Goal: Find specific page/section: Find specific page/section

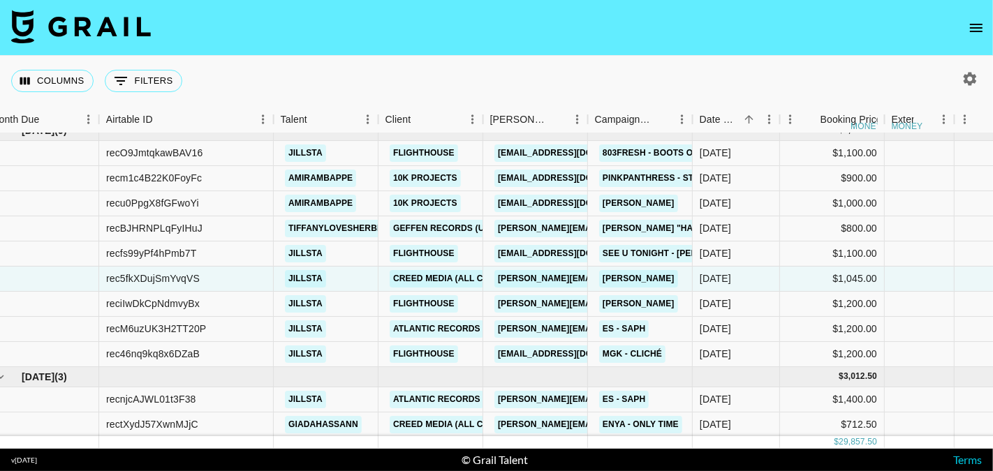
scroll to position [13, 0]
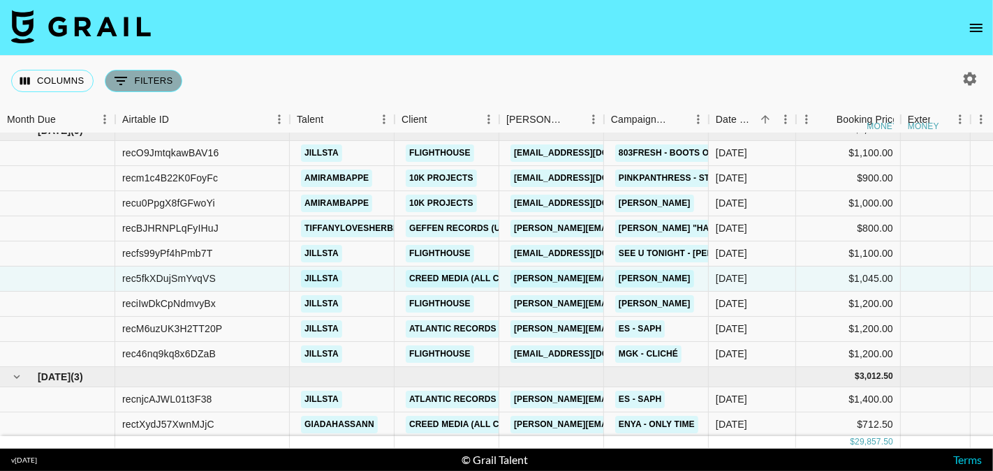
click at [155, 80] on button "0 Filters" at bounding box center [144, 81] width 78 height 22
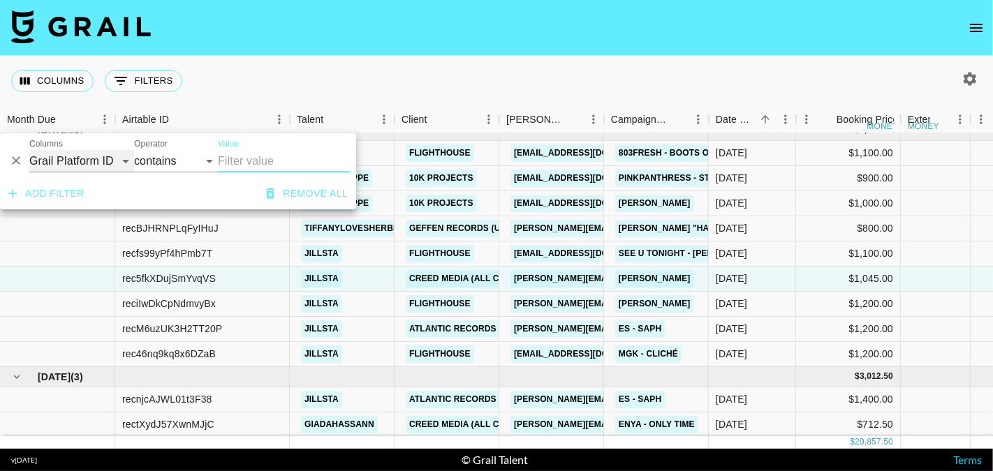
click at [111, 164] on select "Grail Platform ID Airtable ID Talent Manager Client [PERSON_NAME] Campaign (Typ…" at bounding box center [81, 161] width 105 height 22
select select "talentName"
click at [260, 159] on input "Value" at bounding box center [284, 161] width 133 height 22
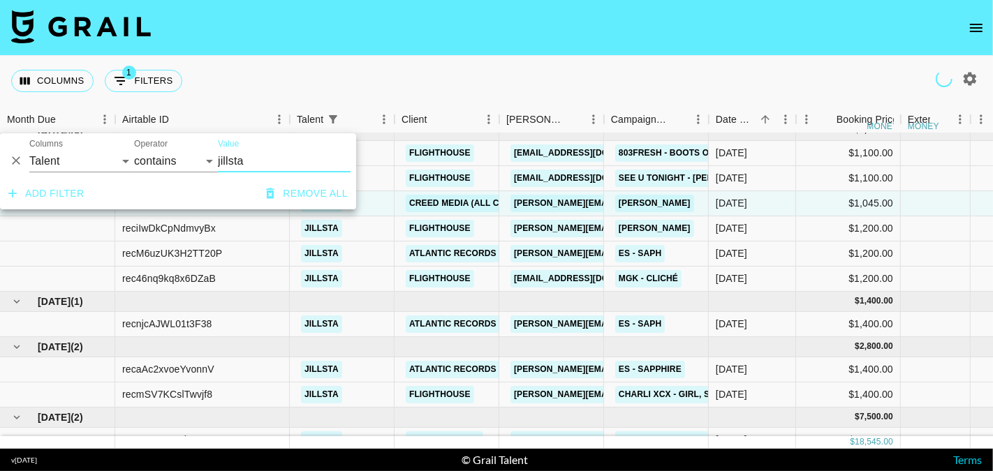
type input "jillsta"
click at [471, 75] on div "Columns 1 Filters + Booking" at bounding box center [496, 81] width 993 height 50
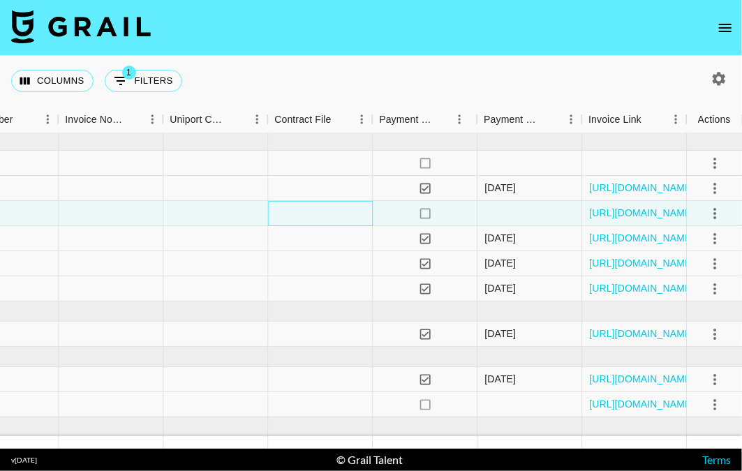
scroll to position [52, 1436]
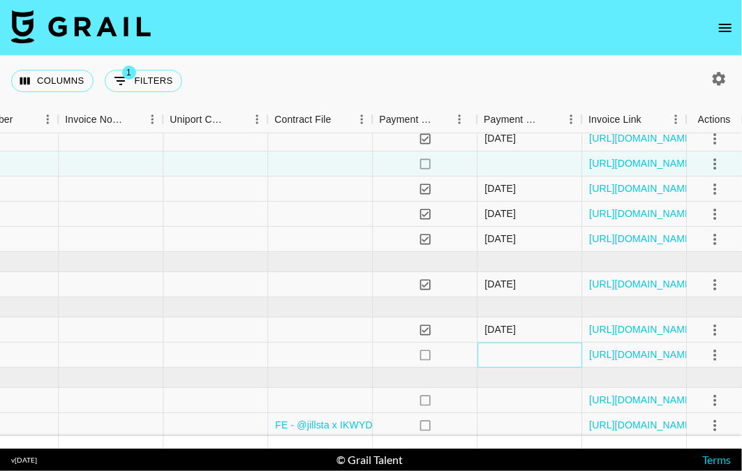
click at [540, 359] on div at bounding box center [530, 355] width 105 height 25
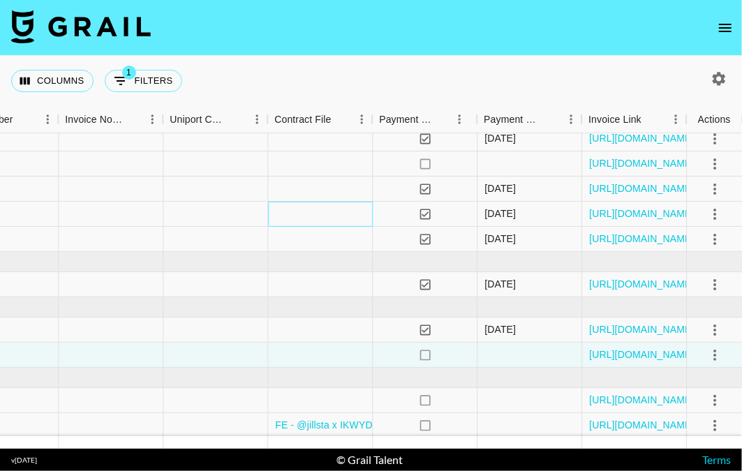
click at [284, 222] on div at bounding box center [320, 214] width 105 height 25
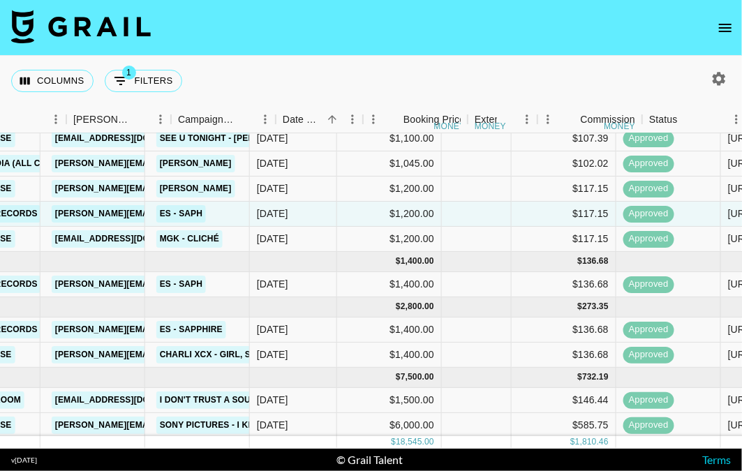
scroll to position [52, 377]
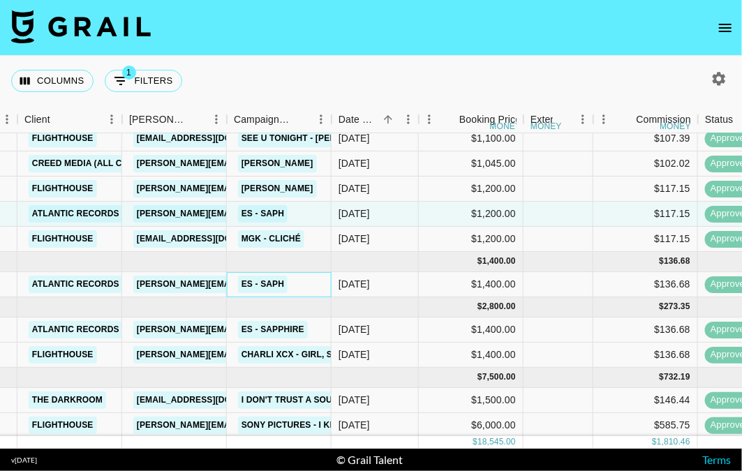
click at [319, 279] on div "ES - SAPH" at bounding box center [279, 284] width 105 height 25
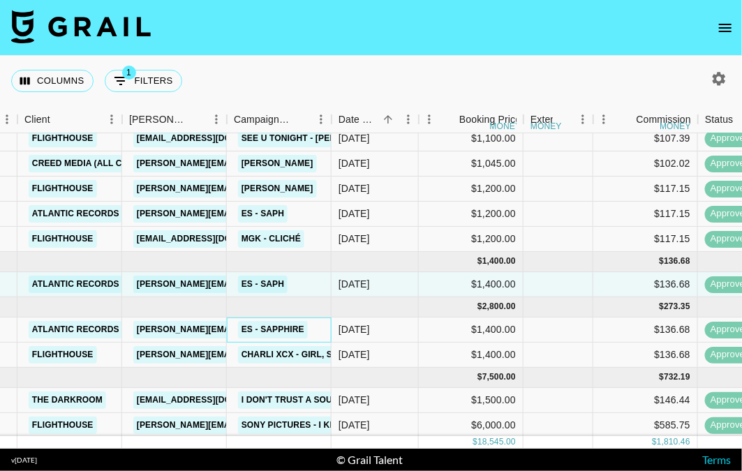
click at [323, 323] on div "ES - Sapphire" at bounding box center [279, 330] width 105 height 25
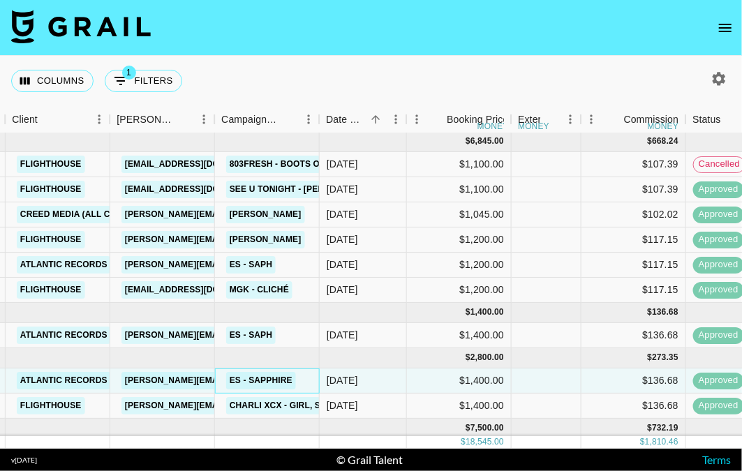
scroll to position [3, 389]
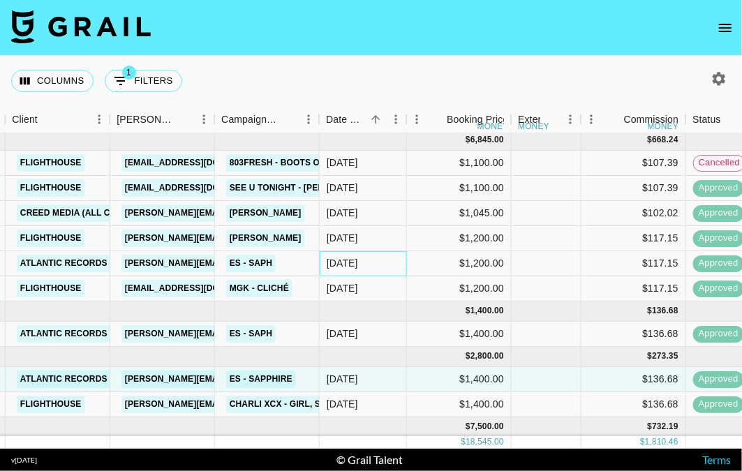
click at [327, 265] on div "[DATE]" at bounding box center [342, 263] width 31 height 14
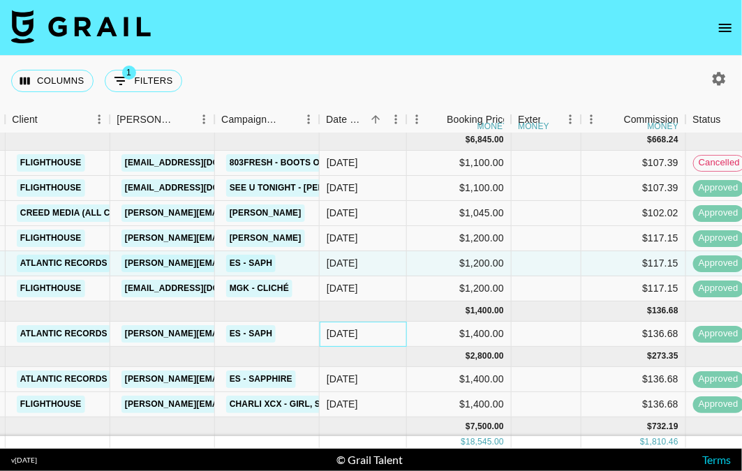
click at [320, 330] on div "[DATE]" at bounding box center [363, 334] width 87 height 25
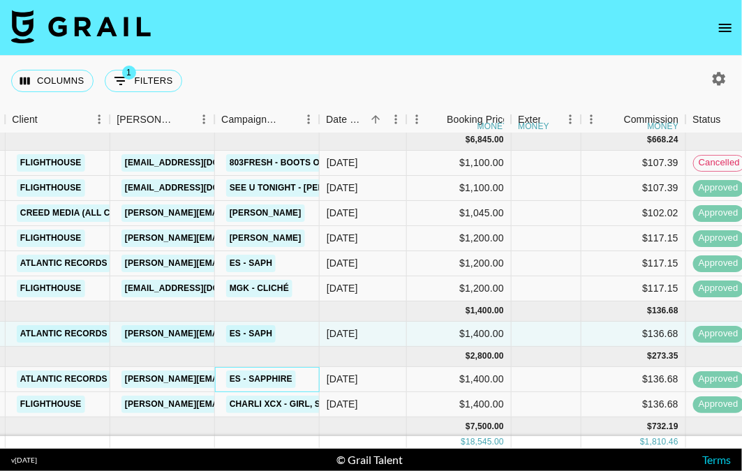
click at [314, 378] on div "ES - Sapphire" at bounding box center [267, 379] width 105 height 25
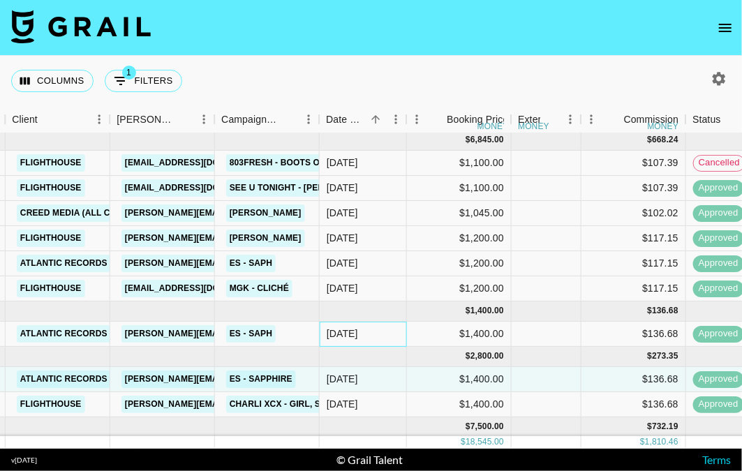
click at [342, 327] on div "[DATE]" at bounding box center [342, 334] width 31 height 14
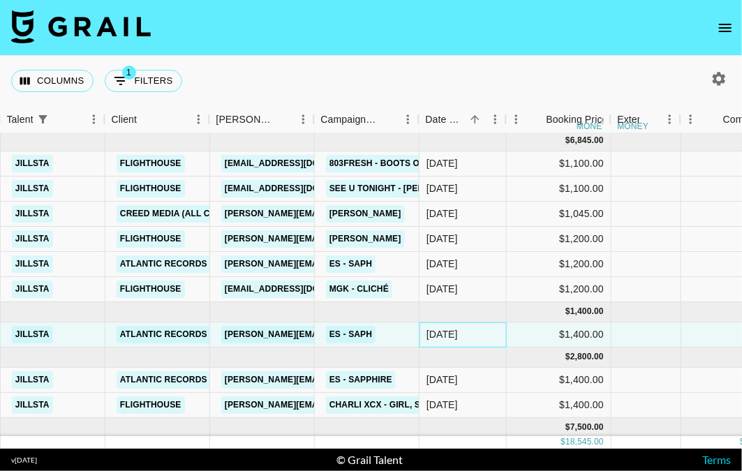
scroll to position [2, 291]
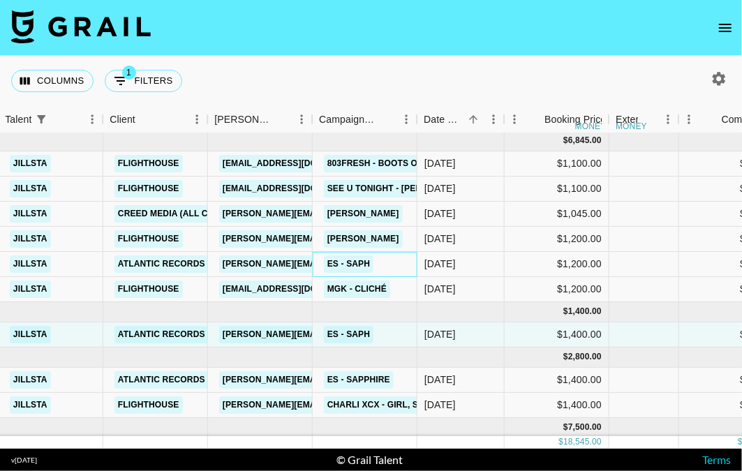
click at [400, 262] on div "ES - SAPH" at bounding box center [365, 264] width 105 height 25
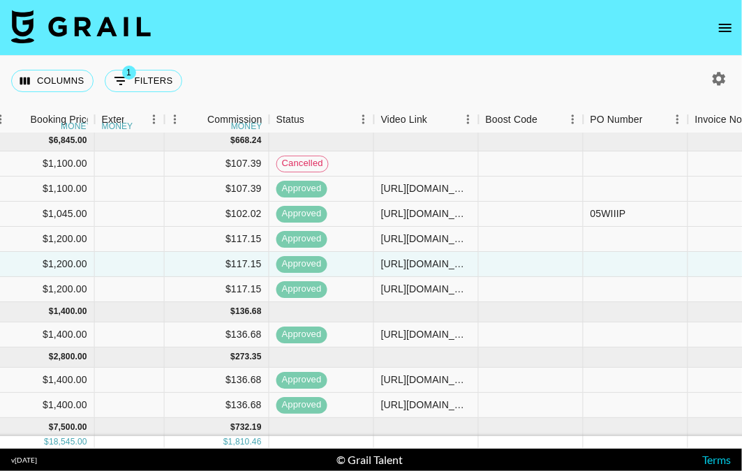
scroll to position [2, 814]
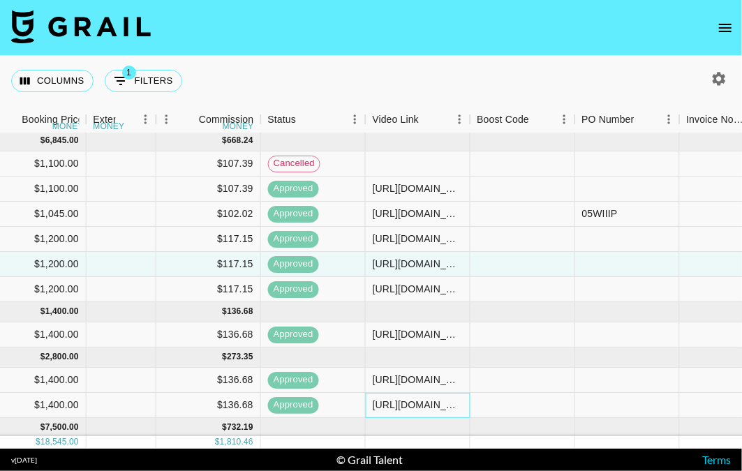
click at [429, 407] on div "[URL][DOMAIN_NAME]" at bounding box center [418, 405] width 90 height 14
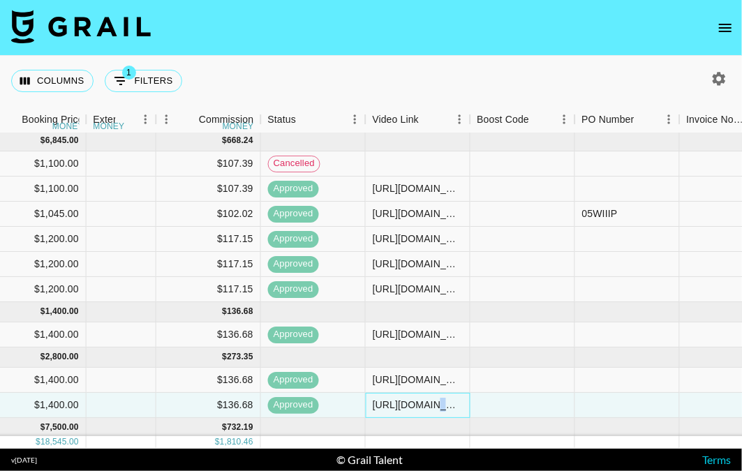
click at [429, 407] on div "[URL][DOMAIN_NAME]" at bounding box center [418, 405] width 90 height 14
click at [429, 407] on input "[URL][DOMAIN_NAME]" at bounding box center [418, 405] width 103 height 11
click at [191, 378] on div "$136.68" at bounding box center [208, 380] width 105 height 25
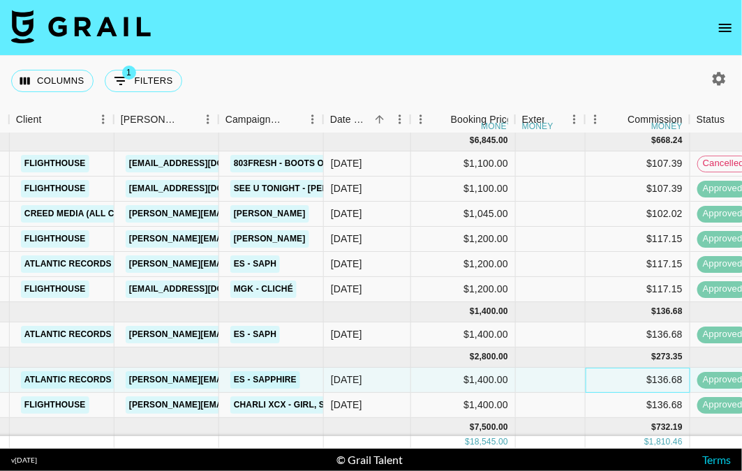
scroll to position [2, 383]
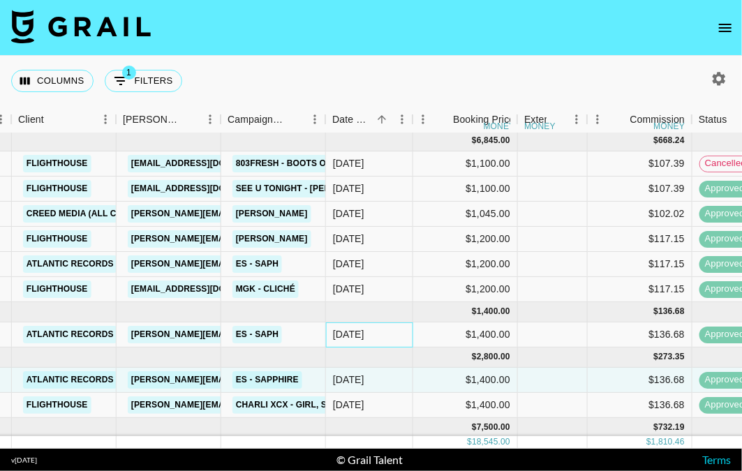
click at [338, 334] on div "[DATE]" at bounding box center [348, 335] width 31 height 14
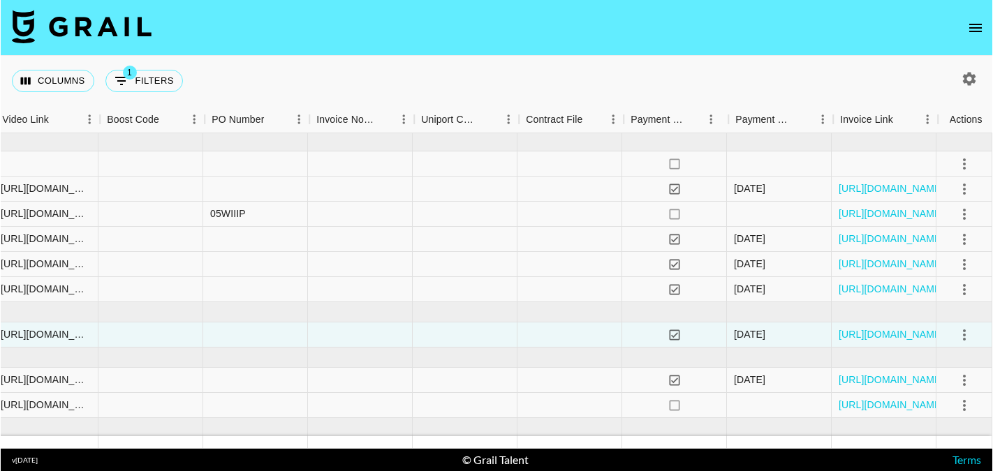
scroll to position [2, 1185]
click at [557, 162] on div at bounding box center [571, 164] width 105 height 25
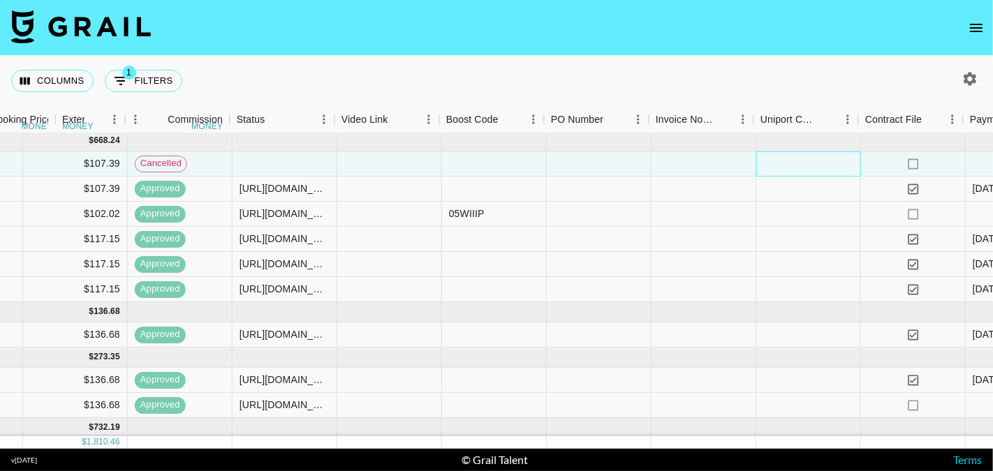
scroll to position [2, 967]
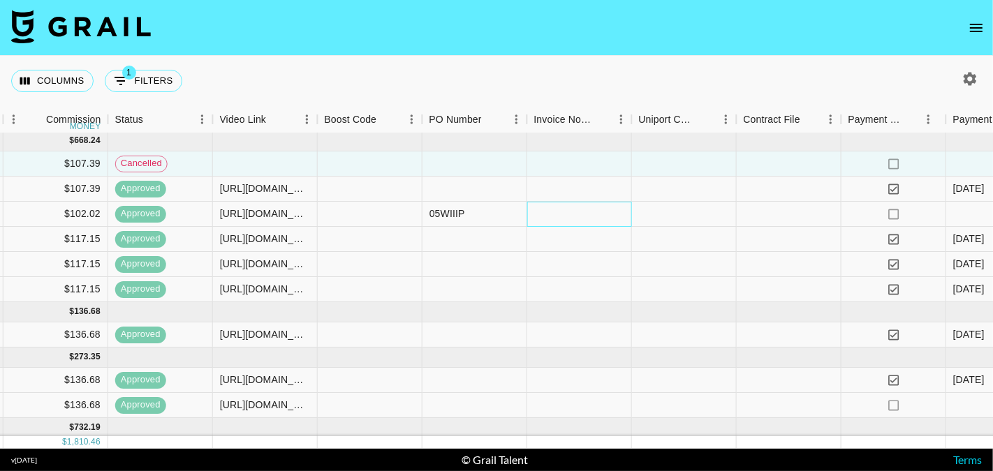
click at [567, 213] on div at bounding box center [579, 214] width 105 height 25
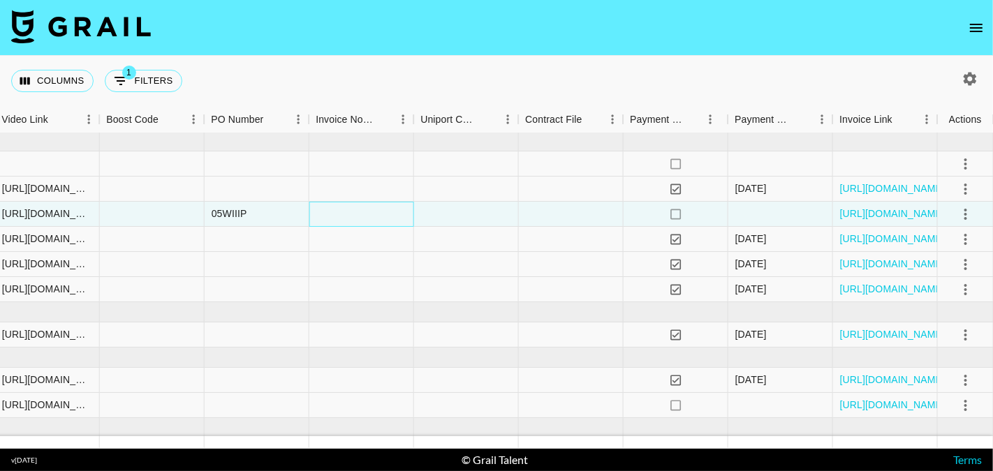
scroll to position [52, 1185]
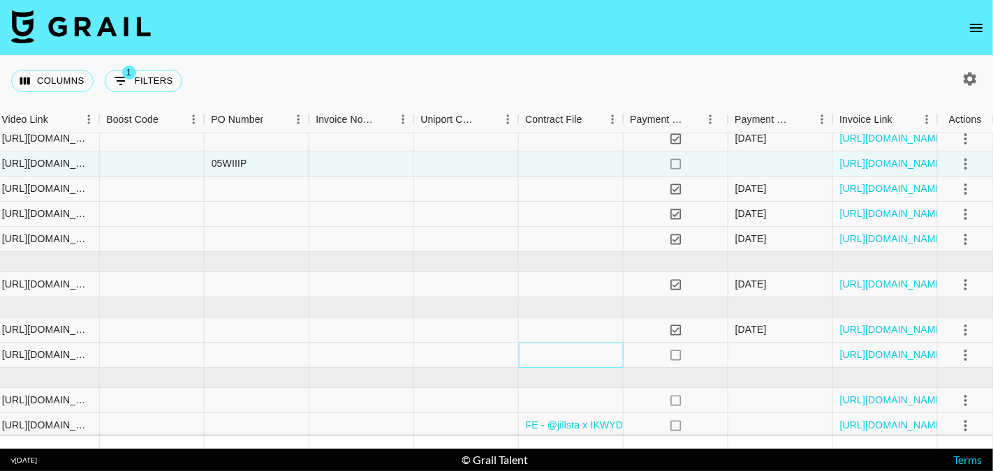
click at [539, 349] on div at bounding box center [571, 355] width 105 height 25
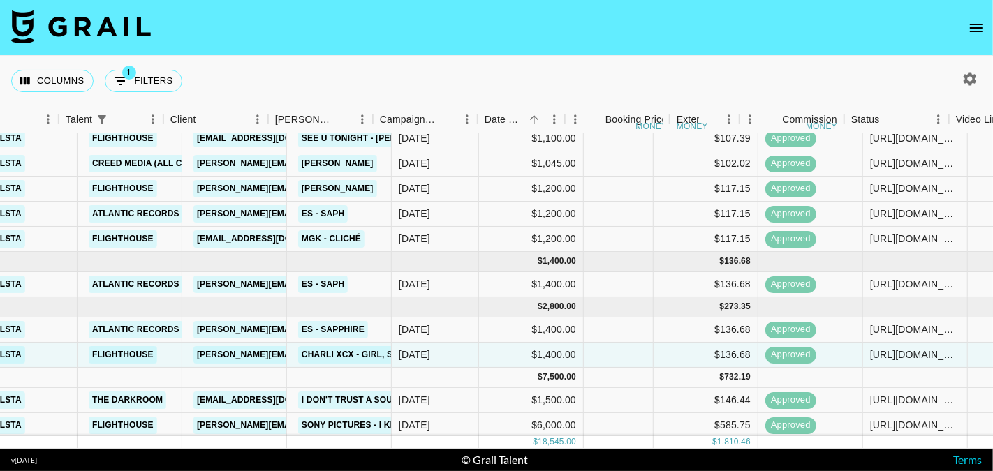
scroll to position [52, 337]
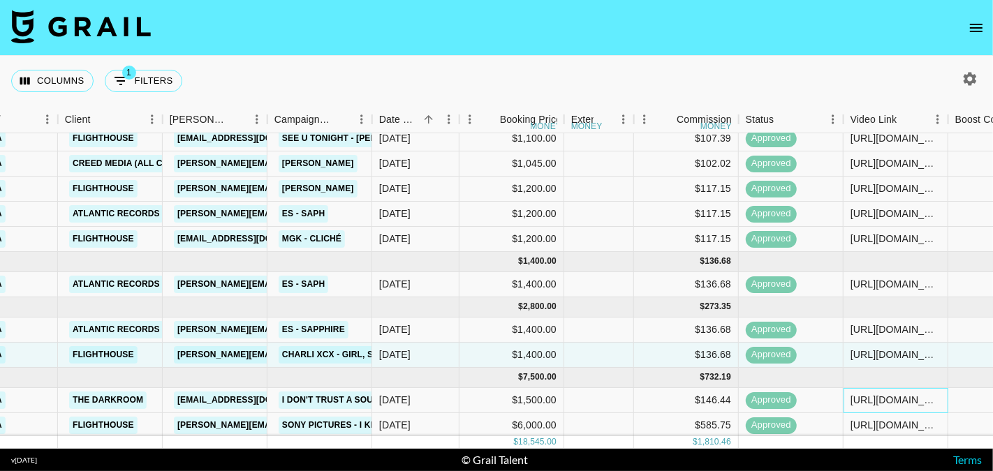
click at [891, 399] on div "[URL][DOMAIN_NAME]" at bounding box center [896, 400] width 90 height 14
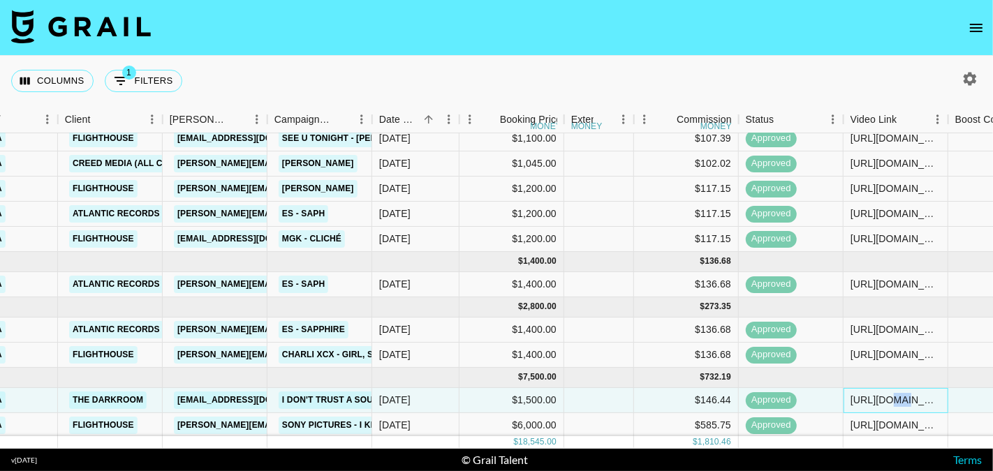
click at [891, 399] on div "[URL][DOMAIN_NAME]" at bounding box center [896, 400] width 90 height 14
click at [636, 284] on div "$136.68" at bounding box center [686, 284] width 105 height 25
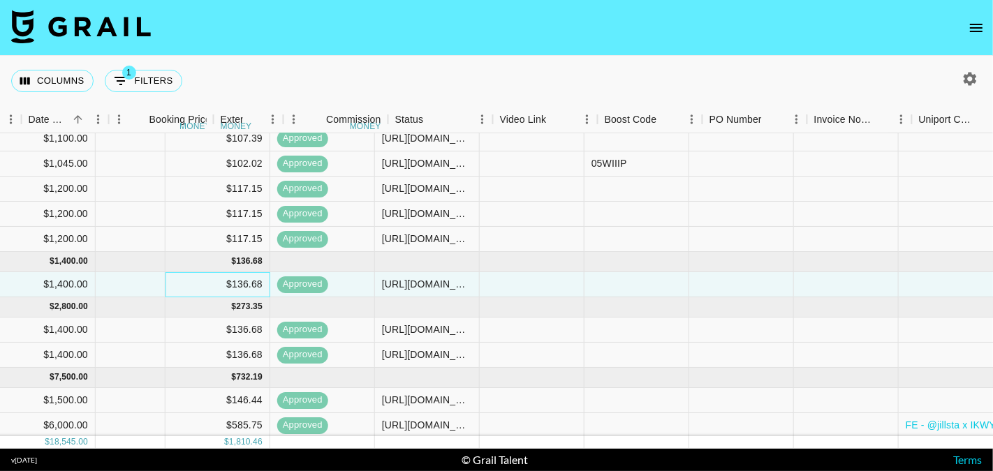
scroll to position [52, 622]
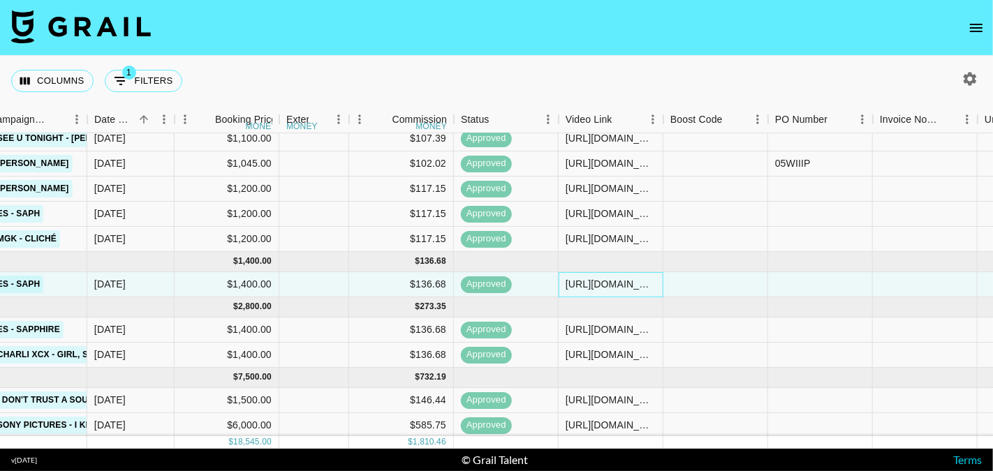
click at [616, 281] on div "[URL][DOMAIN_NAME]" at bounding box center [611, 284] width 90 height 14
click at [616, 282] on div "[URL][DOMAIN_NAME]" at bounding box center [611, 284] width 90 height 14
click at [616, 282] on input "[URL][DOMAIN_NAME]" at bounding box center [610, 284] width 103 height 11
click at [367, 243] on div "$117.15" at bounding box center [401, 239] width 105 height 25
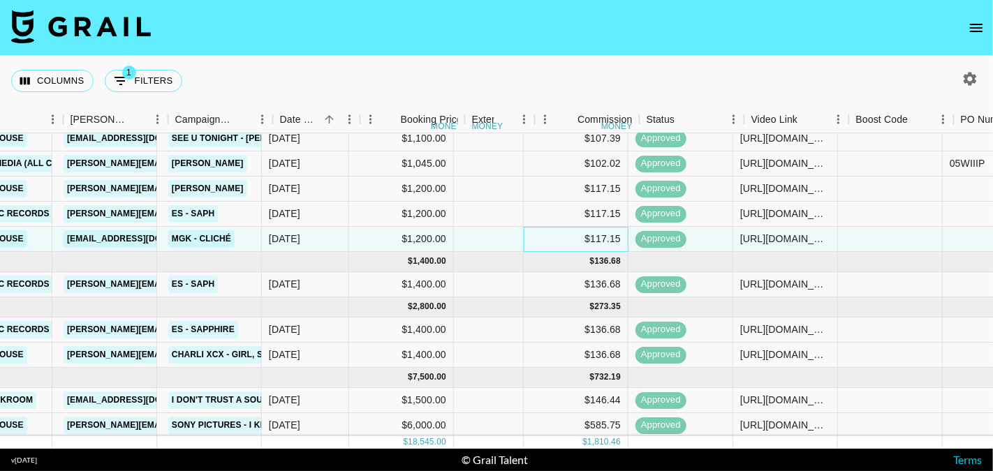
scroll to position [52, 427]
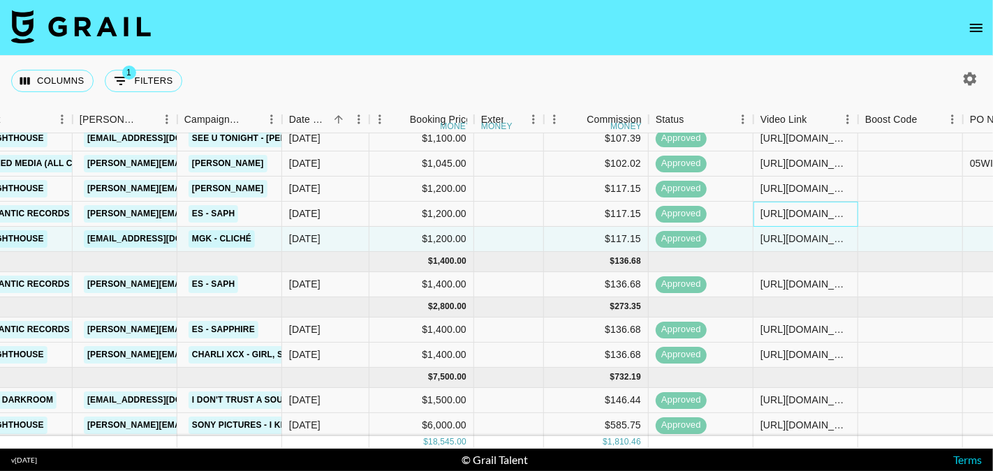
click at [795, 217] on div "[URL][DOMAIN_NAME]" at bounding box center [806, 214] width 90 height 14
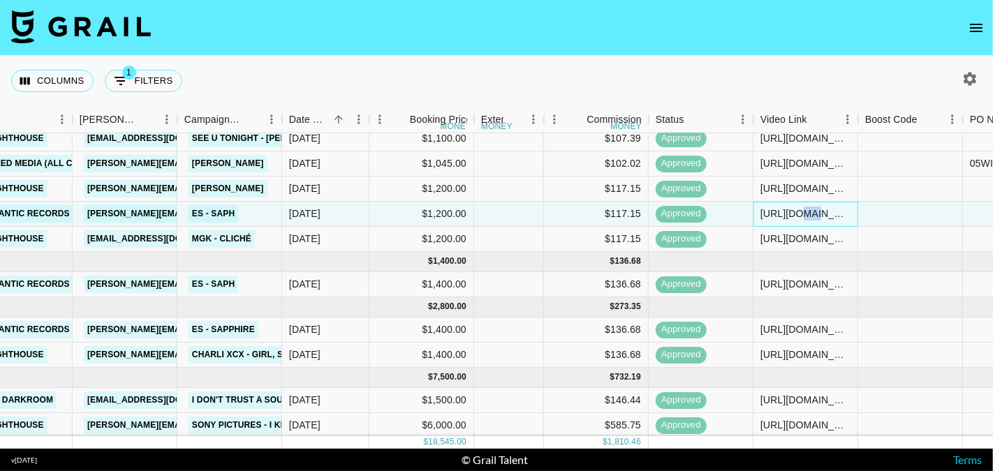
click at [795, 217] on div "[URL][DOMAIN_NAME]" at bounding box center [806, 214] width 90 height 14
click at [795, 217] on input "[URL][DOMAIN_NAME]" at bounding box center [805, 213] width 103 height 11
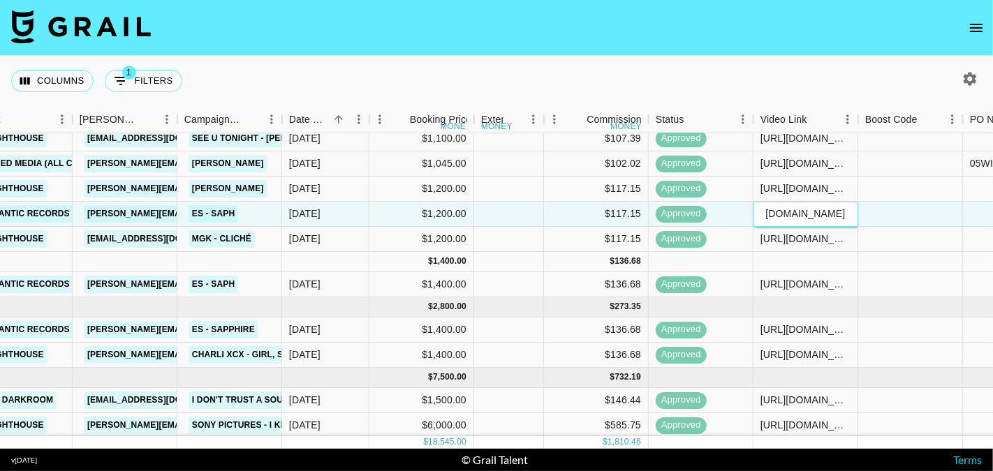
scroll to position [0, 0]
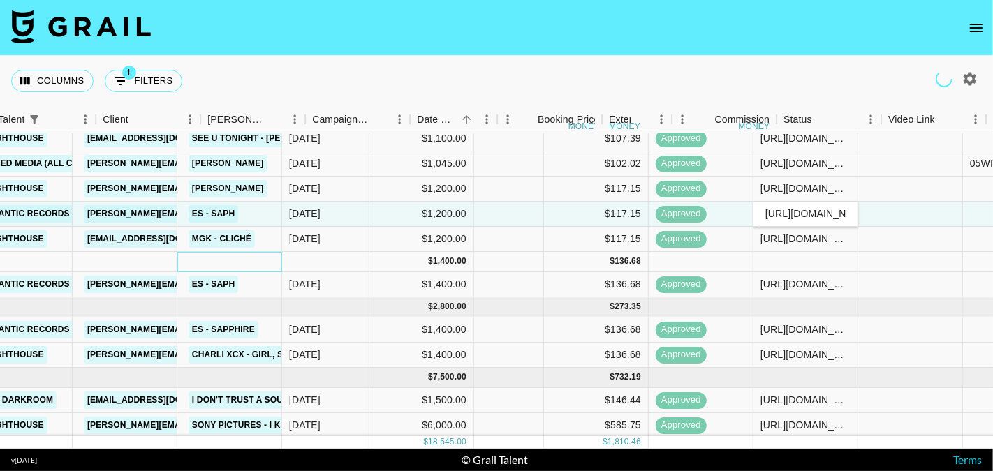
click at [282, 256] on div at bounding box center [229, 262] width 105 height 20
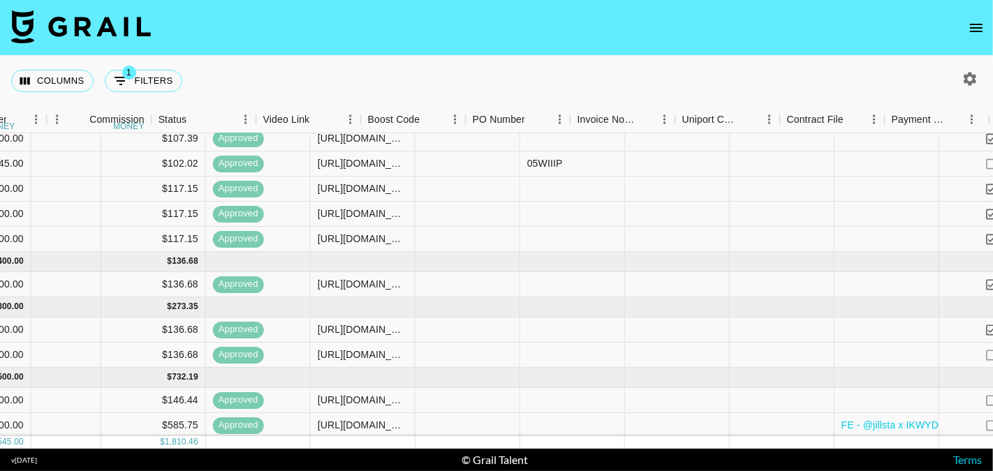
scroll to position [52, 703]
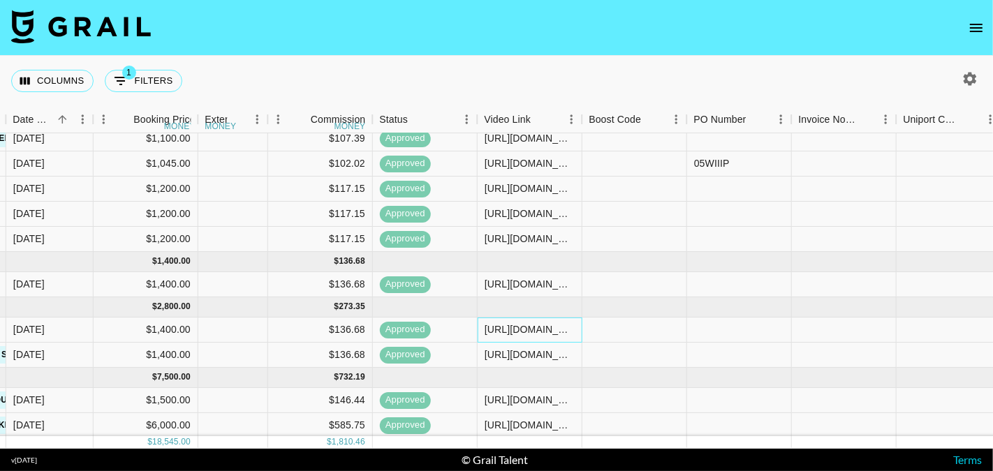
click at [535, 329] on div "[URL][DOMAIN_NAME]" at bounding box center [530, 330] width 90 height 14
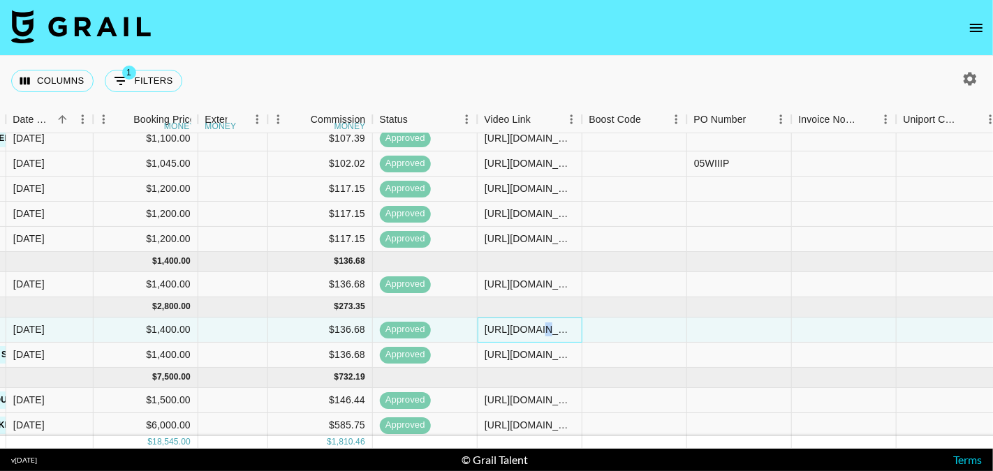
click at [535, 329] on div "[URL][DOMAIN_NAME]" at bounding box center [530, 330] width 90 height 14
click at [535, 329] on input "[URL][DOMAIN_NAME]" at bounding box center [529, 329] width 103 height 11
click at [668, 329] on div at bounding box center [635, 330] width 105 height 25
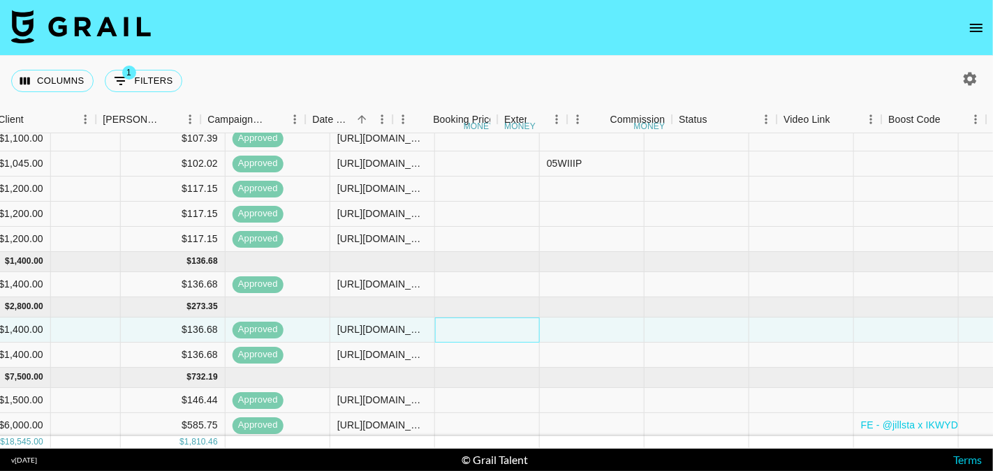
scroll to position [52, 403]
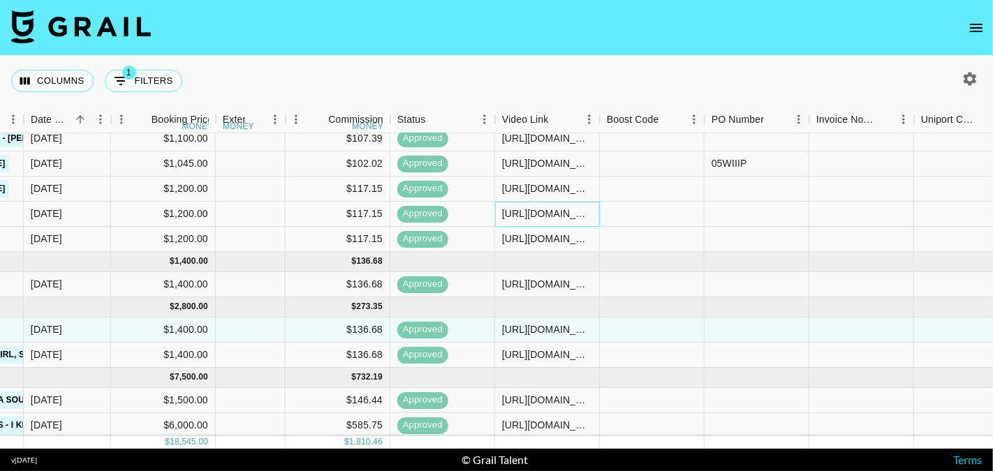
click at [583, 217] on div "[URL][DOMAIN_NAME]" at bounding box center [547, 214] width 90 height 14
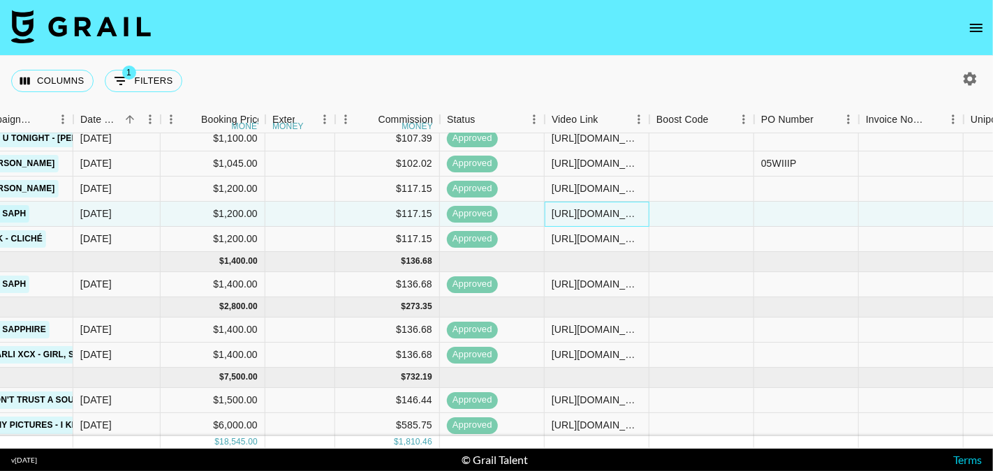
scroll to position [52, 449]
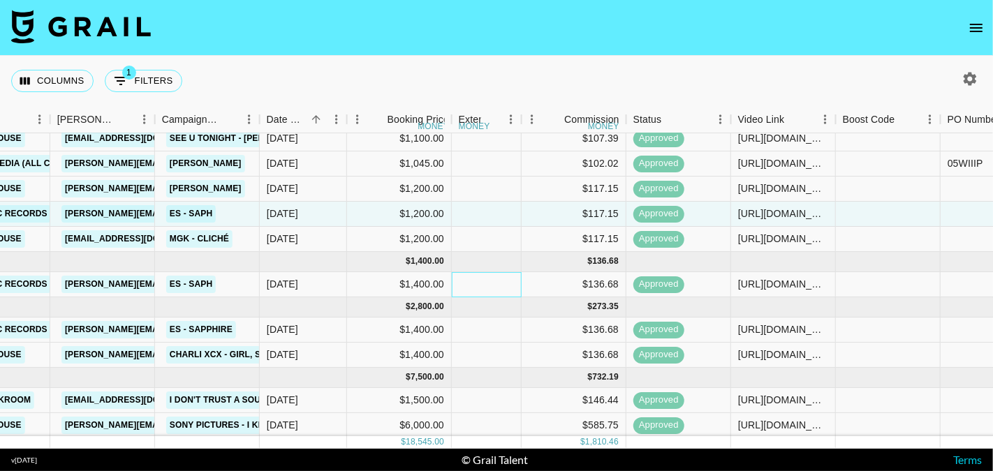
click at [468, 279] on div at bounding box center [487, 284] width 70 height 25
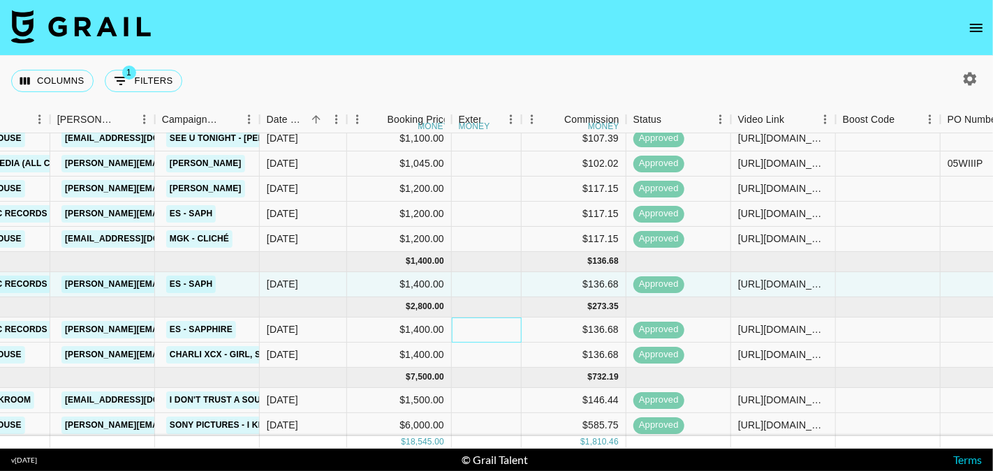
click at [481, 331] on div at bounding box center [487, 330] width 70 height 25
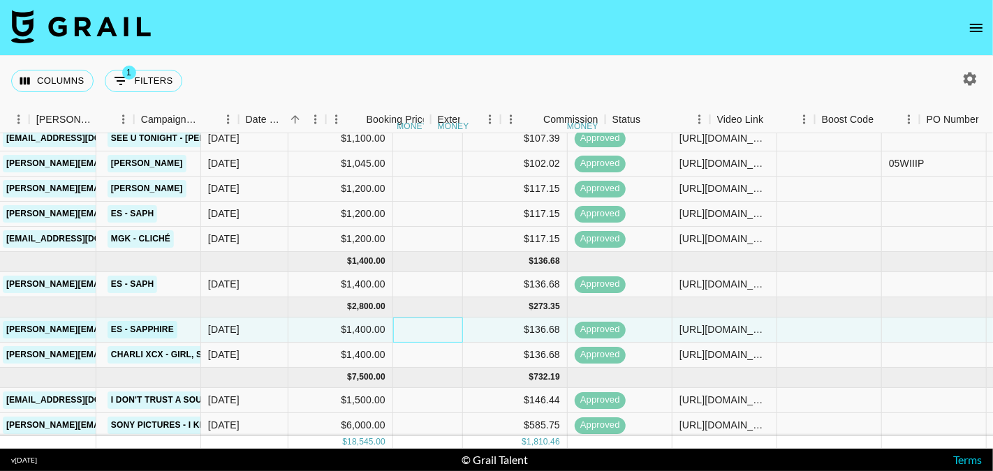
scroll to position [52, 372]
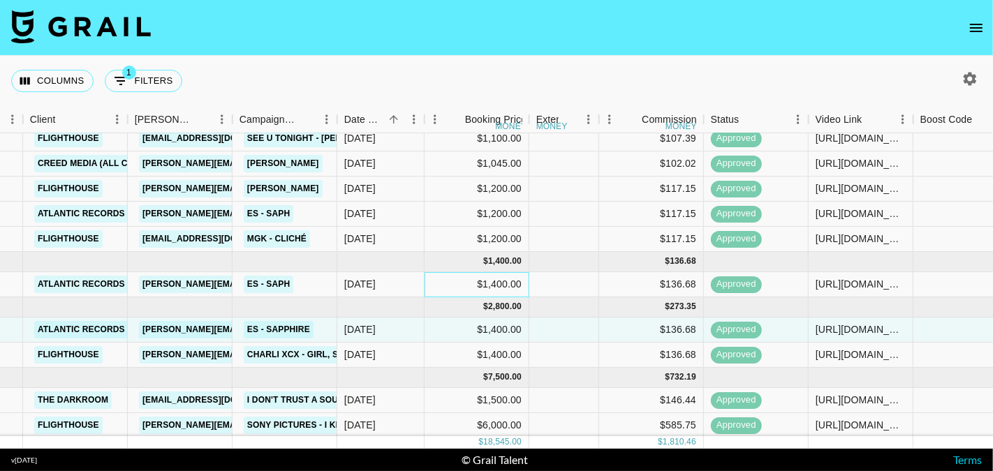
click at [446, 284] on div "$1,400.00" at bounding box center [477, 284] width 105 height 25
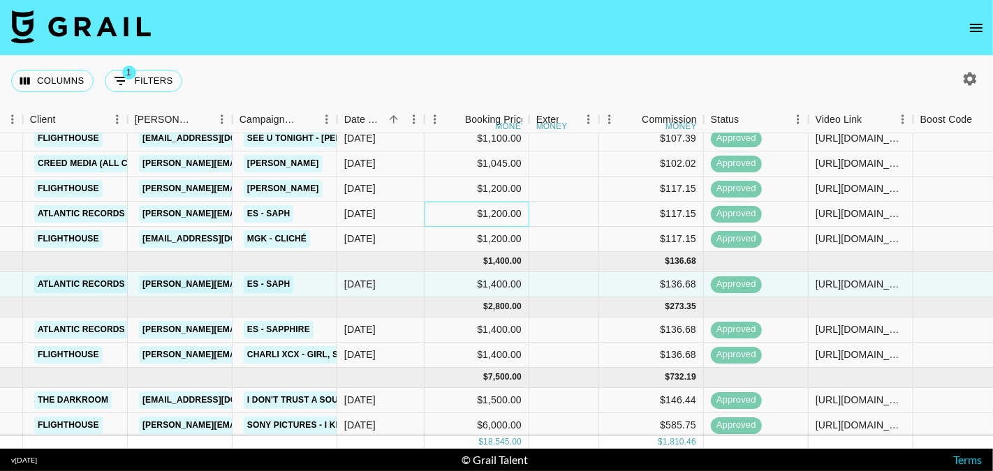
click at [446, 217] on div "$1,200.00" at bounding box center [477, 214] width 105 height 25
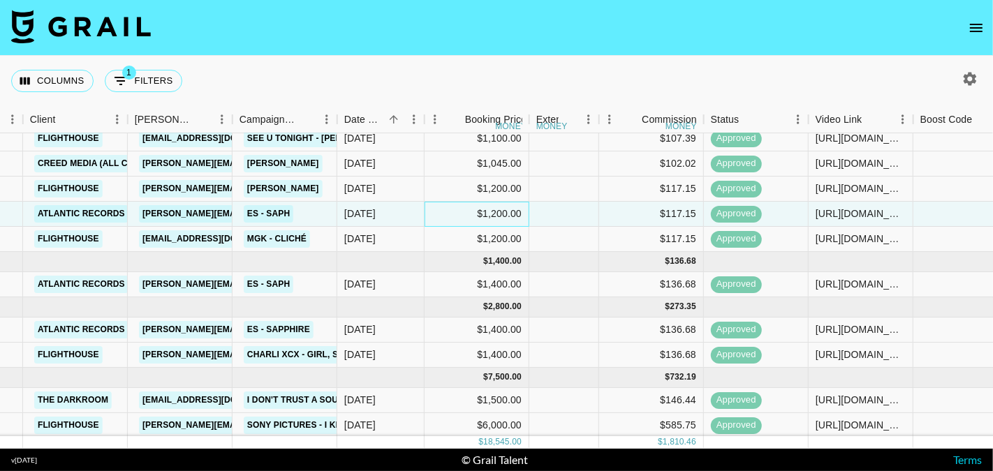
scroll to position [45, 372]
